Goal: Task Accomplishment & Management: Use online tool/utility

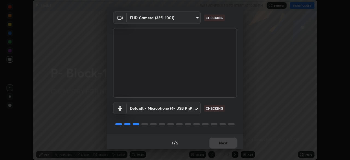
scroll to position [19, 0]
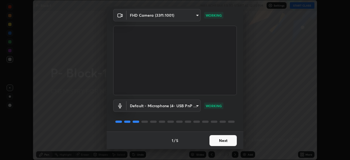
click at [225, 140] on button "Next" at bounding box center [223, 140] width 27 height 11
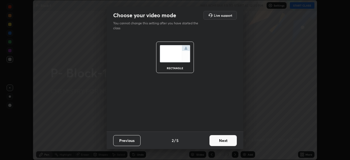
click at [226, 139] on button "Next" at bounding box center [223, 140] width 27 height 11
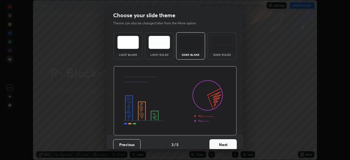
click at [228, 144] on button "Next" at bounding box center [223, 144] width 27 height 11
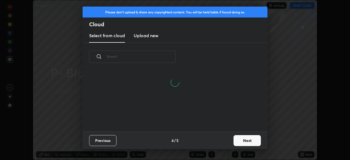
click at [250, 139] on button "Next" at bounding box center [247, 140] width 27 height 11
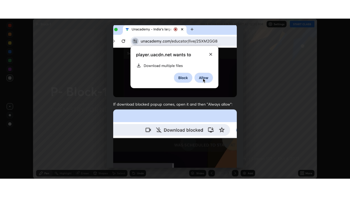
scroll to position [131, 0]
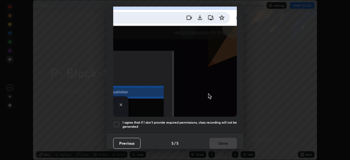
click at [117, 122] on div at bounding box center [116, 124] width 7 height 7
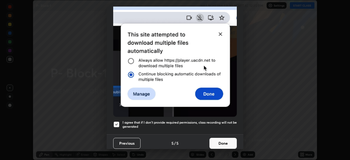
click at [221, 140] on button "Done" at bounding box center [223, 143] width 27 height 11
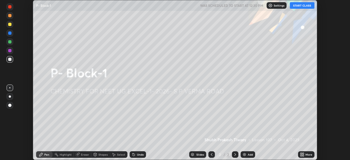
click at [303, 154] on icon at bounding box center [303, 153] width 1 height 1
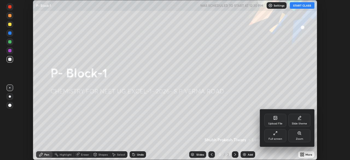
click at [277, 135] on div "Full screen" at bounding box center [276, 135] width 22 height 13
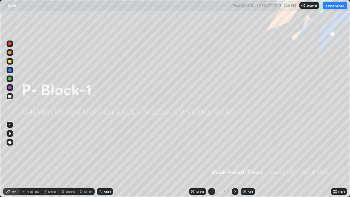
scroll to position [197, 350]
click at [333, 6] on button "START CLASS" at bounding box center [335, 5] width 25 height 7
click at [247, 160] on div "Add" at bounding box center [248, 191] width 15 height 7
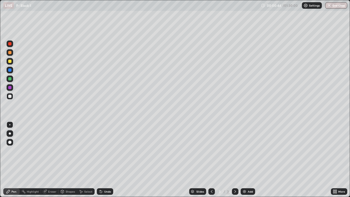
click at [12, 53] on div at bounding box center [10, 52] width 7 height 7
click at [10, 133] on div at bounding box center [10, 133] width 2 height 2
click at [10, 98] on div at bounding box center [9, 96] width 3 height 3
click at [109, 160] on div "Undo" at bounding box center [107, 191] width 7 height 3
click at [108, 160] on div "Undo" at bounding box center [107, 191] width 7 height 3
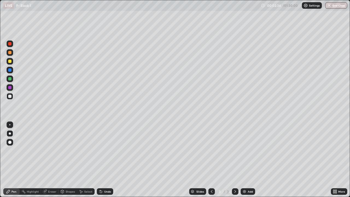
click at [10, 62] on div at bounding box center [9, 61] width 3 height 3
click at [11, 70] on div at bounding box center [9, 69] width 3 height 3
click at [10, 88] on div at bounding box center [9, 87] width 3 height 3
click at [109, 160] on div "Undo" at bounding box center [107, 191] width 7 height 3
click at [10, 79] on div at bounding box center [9, 78] width 3 height 3
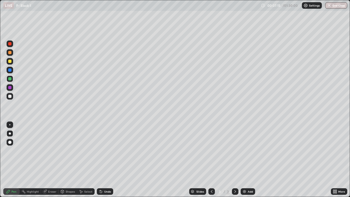
click at [246, 160] on img at bounding box center [245, 191] width 4 height 4
click at [11, 53] on div at bounding box center [9, 52] width 3 height 3
click at [9, 97] on div at bounding box center [9, 96] width 3 height 3
click at [11, 97] on div at bounding box center [9, 96] width 3 height 3
click at [10, 62] on div at bounding box center [9, 61] width 3 height 3
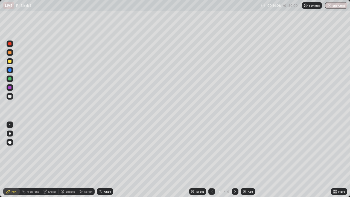
click at [12, 97] on div at bounding box center [10, 96] width 7 height 7
click at [12, 70] on div at bounding box center [10, 70] width 7 height 7
click at [12, 79] on div at bounding box center [10, 79] width 7 height 7
click at [12, 98] on div at bounding box center [10, 96] width 7 height 7
click at [11, 80] on div at bounding box center [9, 78] width 3 height 3
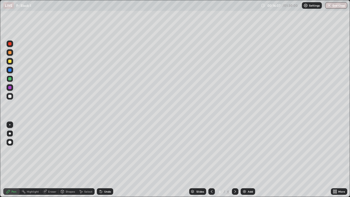
click at [11, 45] on div at bounding box center [9, 43] width 3 height 3
click at [12, 79] on div at bounding box center [10, 79] width 7 height 7
click at [109, 160] on div "Undo" at bounding box center [107, 191] width 7 height 3
click at [11, 81] on div at bounding box center [10, 79] width 7 height 7
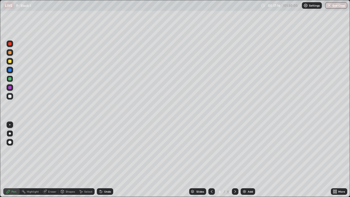
click at [10, 96] on div at bounding box center [9, 96] width 3 height 3
click at [11, 46] on div at bounding box center [10, 44] width 7 height 7
click at [247, 160] on div "Add" at bounding box center [248, 191] width 15 height 7
click at [12, 97] on div at bounding box center [10, 96] width 7 height 7
click at [212, 160] on div at bounding box center [212, 191] width 7 height 7
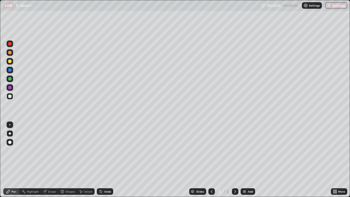
click at [235, 160] on icon at bounding box center [235, 191] width 4 height 4
click at [54, 160] on div "Eraser" at bounding box center [52, 191] width 8 height 3
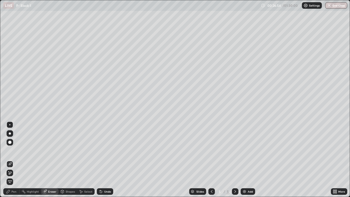
click at [14, 160] on div "Pen" at bounding box center [13, 191] width 5 height 3
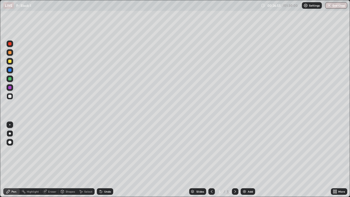
click at [11, 53] on div at bounding box center [9, 52] width 3 height 3
click at [211, 160] on icon at bounding box center [212, 191] width 4 height 4
click at [234, 160] on div at bounding box center [235, 191] width 7 height 11
click at [10, 97] on div at bounding box center [9, 96] width 3 height 3
click at [11, 62] on div at bounding box center [9, 61] width 3 height 3
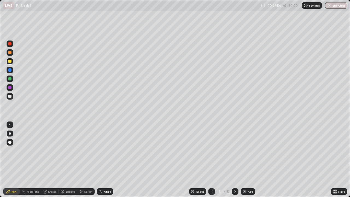
click at [11, 97] on div at bounding box center [9, 96] width 3 height 3
click at [54, 160] on div "Eraser" at bounding box center [52, 191] width 8 height 3
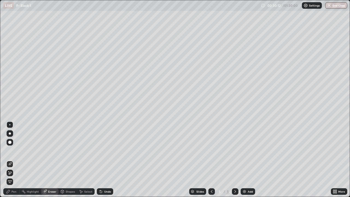
click at [15, 160] on div "Pen" at bounding box center [13, 191] width 5 height 3
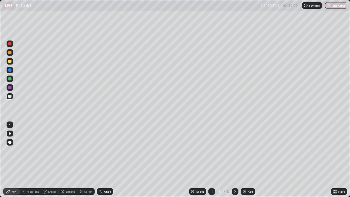
click at [10, 70] on div at bounding box center [9, 69] width 3 height 3
click at [11, 79] on div at bounding box center [9, 78] width 3 height 3
click at [11, 97] on div at bounding box center [9, 96] width 3 height 3
click at [10, 62] on div at bounding box center [9, 61] width 3 height 3
click at [11, 86] on div at bounding box center [9, 87] width 3 height 3
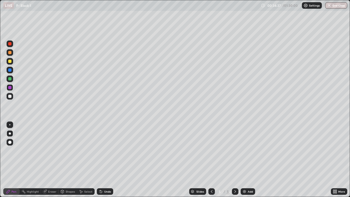
click at [11, 71] on div at bounding box center [9, 69] width 3 height 3
click at [12, 80] on div at bounding box center [10, 79] width 7 height 7
click at [55, 160] on div "Eraser" at bounding box center [52, 191] width 8 height 3
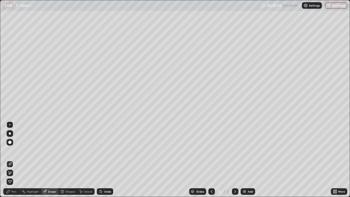
click at [14, 160] on div "Pen" at bounding box center [13, 191] width 5 height 3
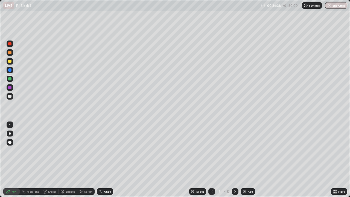
click at [12, 54] on div at bounding box center [10, 52] width 7 height 7
click at [10, 97] on div at bounding box center [9, 96] width 3 height 3
click at [10, 44] on div at bounding box center [9, 43] width 3 height 3
click at [246, 160] on img at bounding box center [245, 191] width 4 height 4
click at [11, 53] on div at bounding box center [9, 52] width 3 height 3
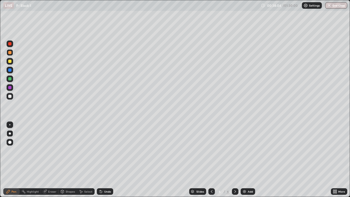
click at [10, 96] on div at bounding box center [9, 96] width 3 height 3
click at [10, 62] on div at bounding box center [9, 61] width 3 height 3
click at [11, 96] on div at bounding box center [9, 96] width 3 height 3
click at [106, 160] on div "Undo" at bounding box center [107, 191] width 7 height 3
click at [105, 160] on div "Undo" at bounding box center [107, 191] width 7 height 3
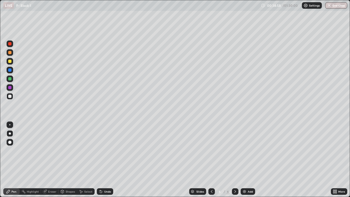
click at [10, 70] on div at bounding box center [9, 69] width 3 height 3
click at [11, 79] on div at bounding box center [9, 78] width 3 height 3
click at [10, 70] on div at bounding box center [9, 69] width 3 height 3
click at [213, 160] on icon at bounding box center [212, 191] width 4 height 4
click at [211, 160] on icon at bounding box center [212, 191] width 4 height 4
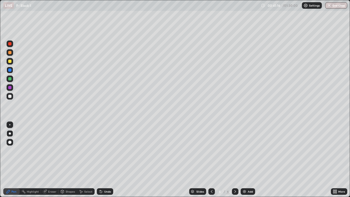
click at [234, 160] on icon at bounding box center [235, 191] width 4 height 4
click at [235, 160] on icon at bounding box center [235, 191] width 4 height 4
click at [236, 160] on icon at bounding box center [235, 191] width 4 height 4
click at [248, 160] on div "Add" at bounding box center [248, 191] width 15 height 7
click at [12, 60] on div at bounding box center [10, 61] width 7 height 7
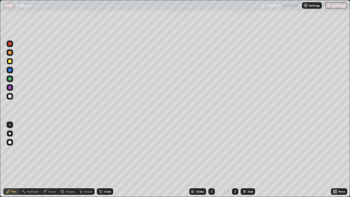
click at [11, 97] on div at bounding box center [9, 96] width 3 height 3
click at [10, 79] on div at bounding box center [9, 78] width 3 height 3
click at [245, 160] on div "Add" at bounding box center [248, 191] width 15 height 7
click at [11, 64] on div at bounding box center [10, 61] width 7 height 7
click at [11, 96] on div at bounding box center [9, 96] width 3 height 3
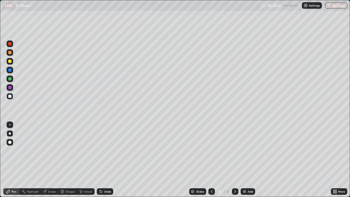
click at [11, 69] on div at bounding box center [9, 69] width 3 height 3
click at [11, 62] on div at bounding box center [9, 61] width 3 height 3
click at [9, 79] on div at bounding box center [9, 78] width 3 height 3
click at [10, 44] on div at bounding box center [9, 43] width 3 height 3
click at [247, 160] on div "Add" at bounding box center [248, 191] width 15 height 7
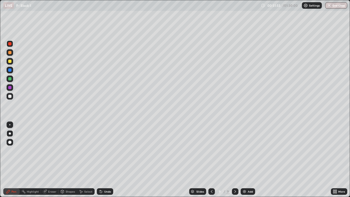
click at [10, 62] on div at bounding box center [9, 61] width 3 height 3
click at [10, 97] on div at bounding box center [9, 96] width 3 height 3
click at [11, 62] on div at bounding box center [9, 61] width 3 height 3
click at [10, 97] on div at bounding box center [9, 96] width 3 height 3
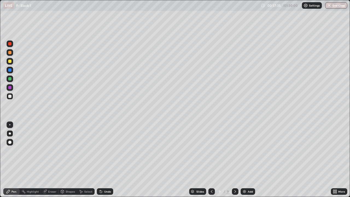
click at [10, 79] on div at bounding box center [9, 78] width 3 height 3
click at [105, 160] on div "Undo" at bounding box center [107, 191] width 7 height 3
click at [249, 160] on div "Add" at bounding box center [250, 191] width 5 height 3
click at [10, 53] on div at bounding box center [9, 52] width 3 height 3
click at [10, 97] on div at bounding box center [9, 96] width 3 height 3
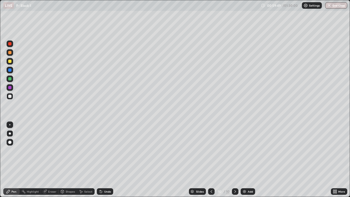
click at [11, 70] on div at bounding box center [9, 69] width 3 height 3
click at [109, 160] on div "Undo" at bounding box center [105, 191] width 16 height 7
click at [106, 160] on div "Undo" at bounding box center [107, 191] width 7 height 3
click at [10, 96] on div at bounding box center [9, 96] width 3 height 3
click at [13, 64] on div at bounding box center [10, 61] width 7 height 9
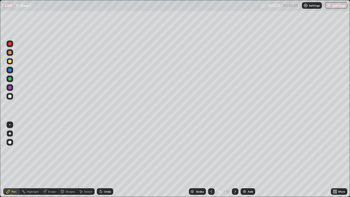
click at [10, 96] on div at bounding box center [9, 96] width 3 height 3
click at [12, 63] on div at bounding box center [10, 61] width 7 height 7
click at [111, 160] on div "Undo" at bounding box center [105, 191] width 16 height 7
click at [11, 47] on div at bounding box center [10, 43] width 7 height 9
click at [13, 79] on div at bounding box center [10, 79] width 7 height 7
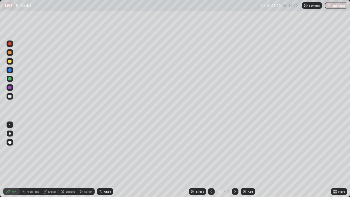
click at [10, 53] on div at bounding box center [9, 52] width 3 height 3
click at [110, 160] on div "Undo" at bounding box center [105, 191] width 16 height 7
click at [10, 89] on div at bounding box center [9, 87] width 3 height 3
click at [10, 71] on div at bounding box center [9, 69] width 3 height 3
click at [11, 80] on div at bounding box center [9, 78] width 3 height 3
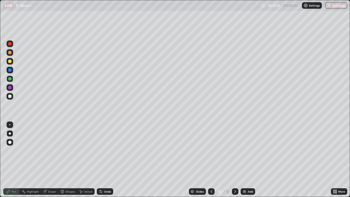
click at [10, 81] on div at bounding box center [10, 79] width 7 height 7
click at [249, 160] on div "Add" at bounding box center [250, 191] width 5 height 3
click at [10, 97] on div at bounding box center [9, 96] width 3 height 3
click at [107, 160] on div "Undo" at bounding box center [107, 191] width 7 height 3
click at [106, 160] on div "Undo" at bounding box center [107, 191] width 7 height 3
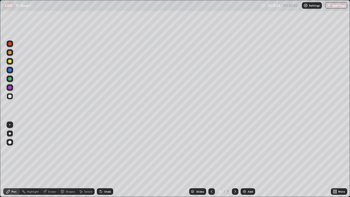
click at [108, 160] on div "Undo" at bounding box center [107, 191] width 7 height 3
click at [10, 79] on div at bounding box center [9, 78] width 3 height 3
click at [12, 96] on div at bounding box center [10, 96] width 7 height 7
click at [11, 79] on div at bounding box center [9, 78] width 3 height 3
click at [9, 98] on div at bounding box center [10, 96] width 7 height 7
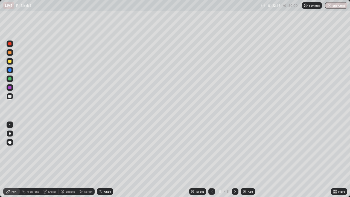
click at [244, 160] on img at bounding box center [245, 191] width 4 height 4
click at [10, 61] on div at bounding box center [9, 61] width 3 height 3
click at [12, 96] on div at bounding box center [10, 96] width 7 height 7
click at [106, 160] on div "Undo" at bounding box center [107, 191] width 7 height 3
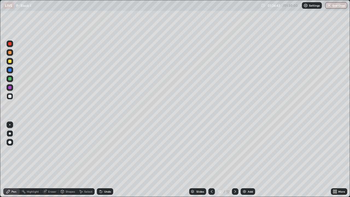
click at [10, 80] on div at bounding box center [9, 78] width 3 height 3
click at [337, 5] on button "End Class" at bounding box center [337, 5] width 22 height 7
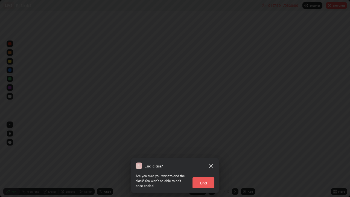
click at [210, 160] on button "End" at bounding box center [204, 182] width 22 height 11
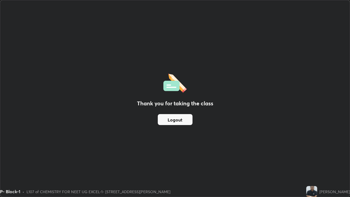
click at [187, 120] on button "Logout" at bounding box center [175, 119] width 35 height 11
click at [181, 119] on button "Logout" at bounding box center [175, 119] width 35 height 11
